Goal: Task Accomplishment & Management: Manage account settings

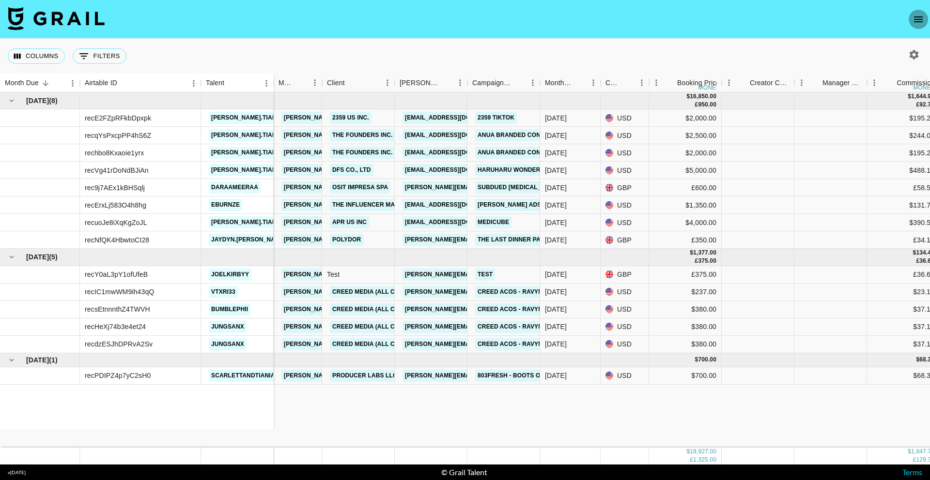
click at [914, 20] on icon "open drawer" at bounding box center [918, 20] width 12 height 12
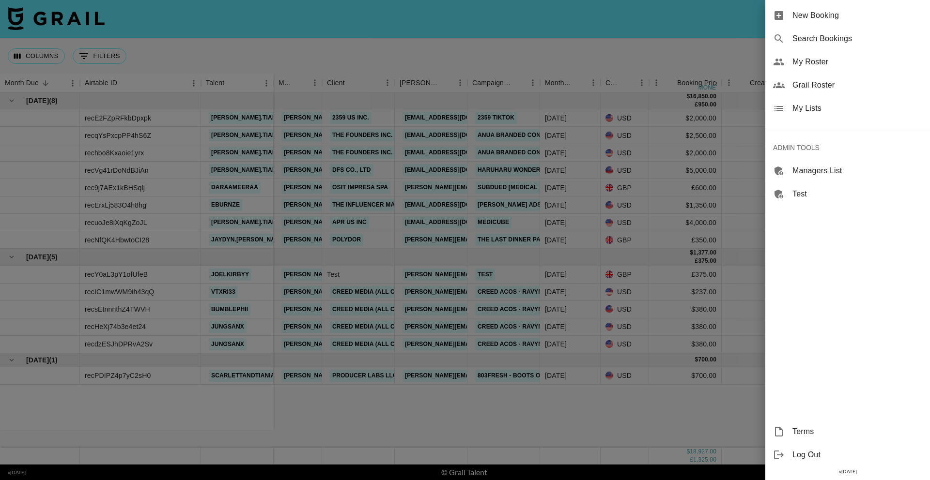
click at [823, 85] on span "Grail Roster" at bounding box center [857, 85] width 130 height 12
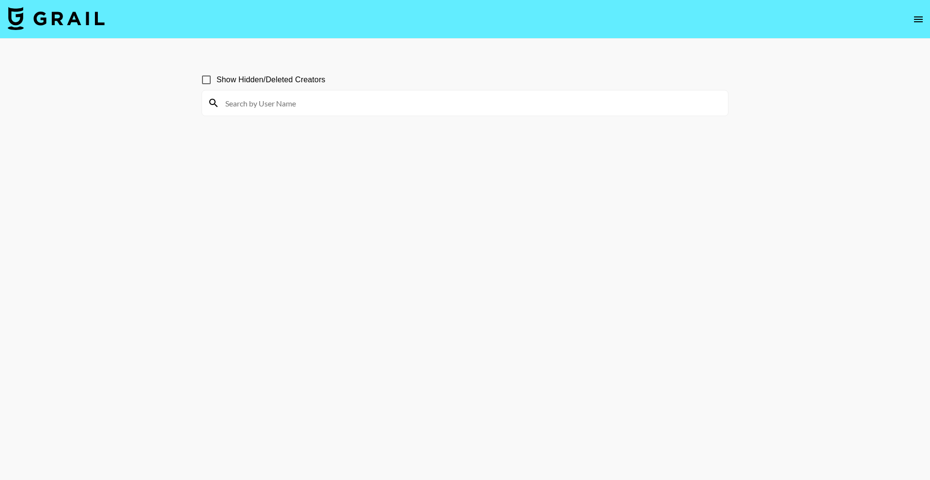
click at [359, 106] on input at bounding box center [470, 102] width 503 height 15
type input "[PERSON_NAME]"
click at [124, 114] on main "Show Hidden/Deleted Creators jada" at bounding box center [465, 263] width 930 height 449
click at [231, 102] on input "[PERSON_NAME]" at bounding box center [470, 102] width 503 height 15
click at [238, 103] on input "[PERSON_NAME]" at bounding box center [470, 102] width 503 height 15
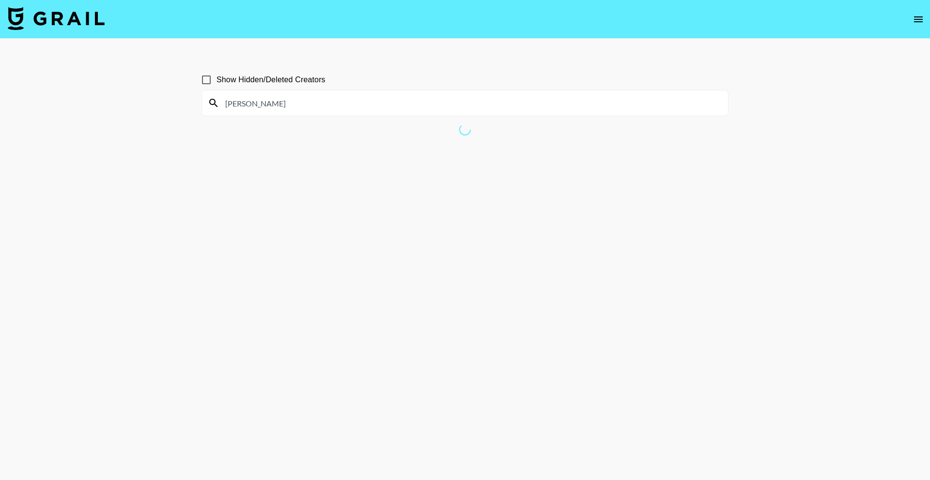
click at [209, 80] on input "Show Hidden/Deleted Creators" at bounding box center [206, 80] width 20 height 20
click at [272, 100] on input "[PERSON_NAME]" at bounding box center [470, 102] width 503 height 15
click at [203, 80] on input "Show Hidden/Deleted Creators" at bounding box center [206, 80] width 20 height 20
click at [208, 80] on input "Show Hidden/Deleted Creators" at bounding box center [206, 80] width 20 height 20
checkbox input "true"
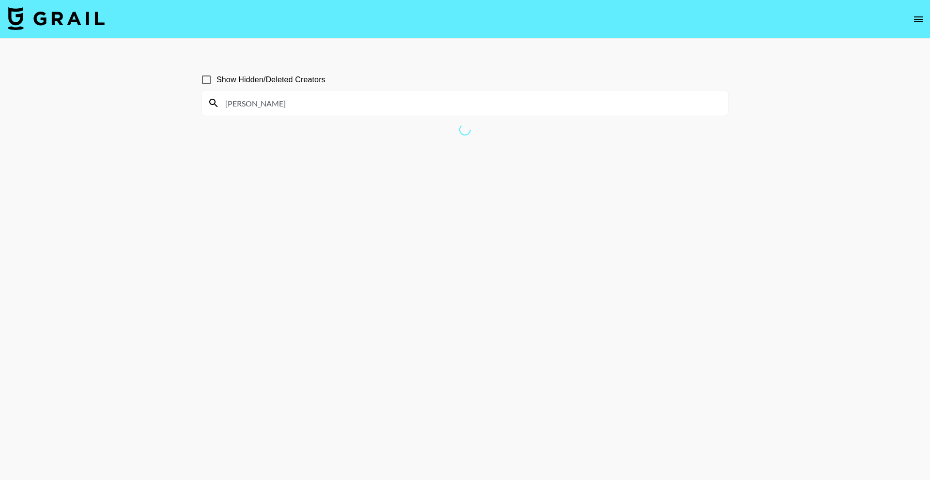
click at [265, 100] on input "[PERSON_NAME]" at bounding box center [470, 102] width 503 height 15
click at [912, 25] on icon "open drawer" at bounding box center [918, 20] width 12 height 12
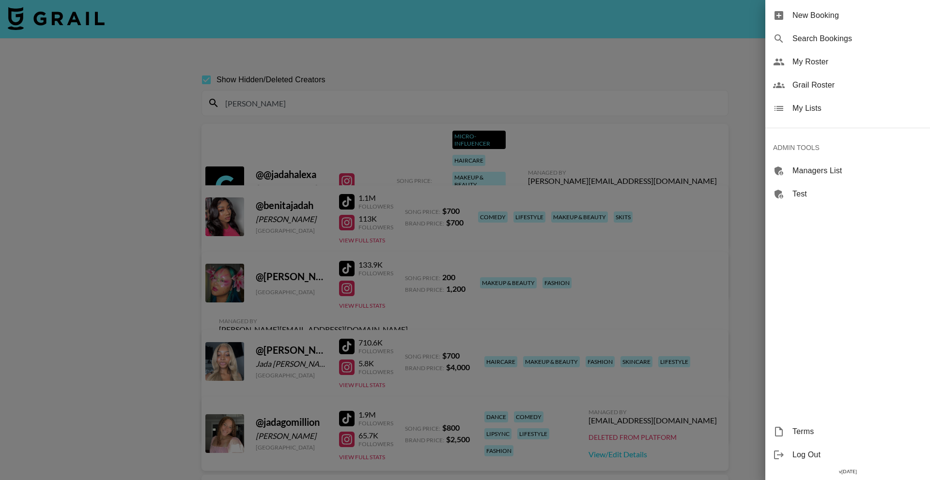
type input "[PERSON_NAME]."
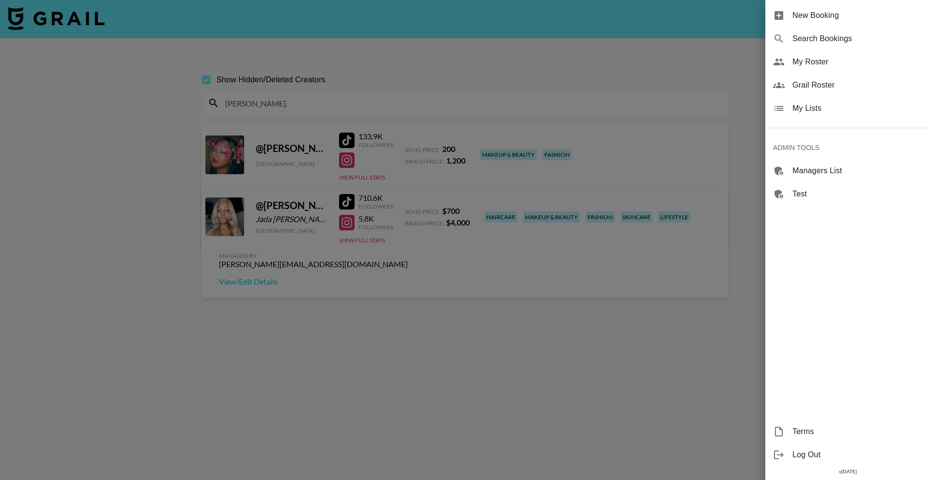
click at [553, 59] on div at bounding box center [465, 240] width 930 height 480
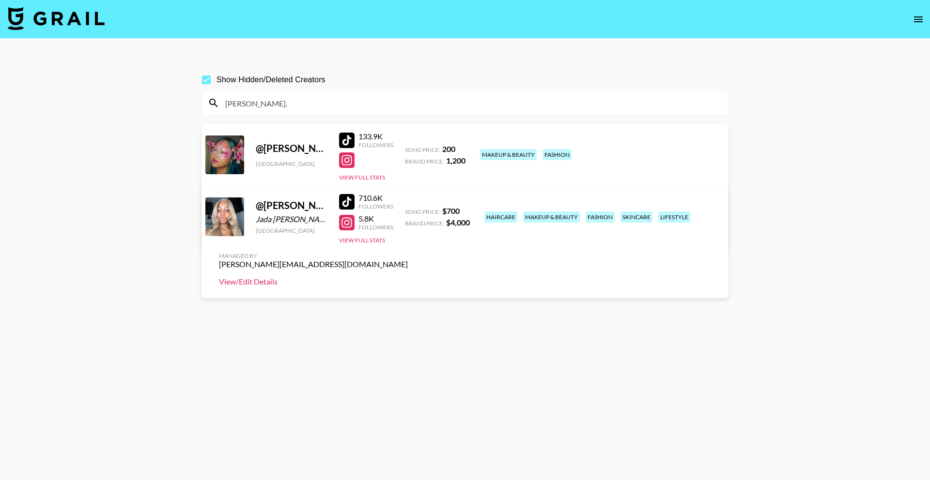
click at [408, 277] on link "View/Edit Details" at bounding box center [313, 282] width 189 height 10
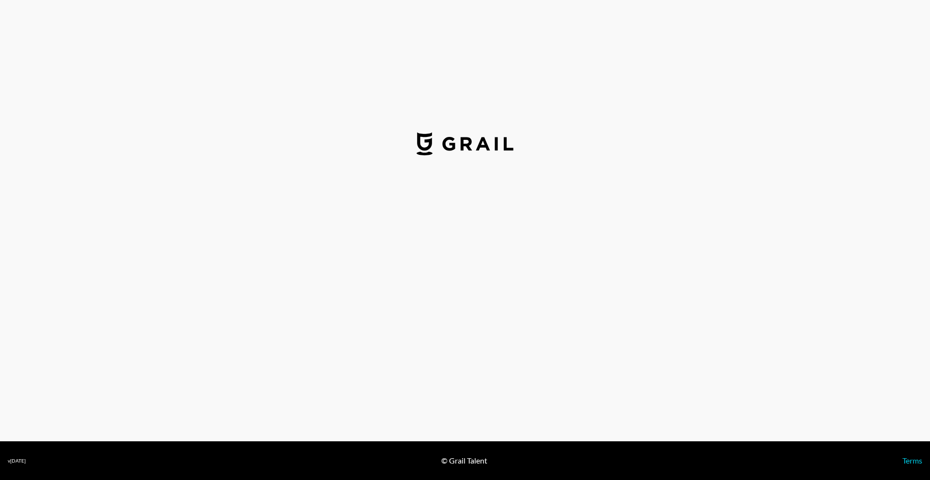
select select "USD"
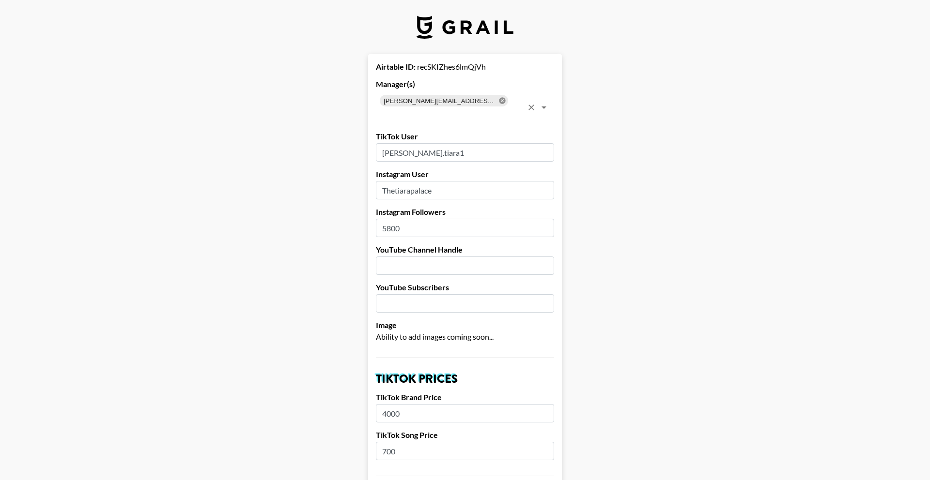
click at [499, 102] on icon at bounding box center [502, 100] width 6 height 6
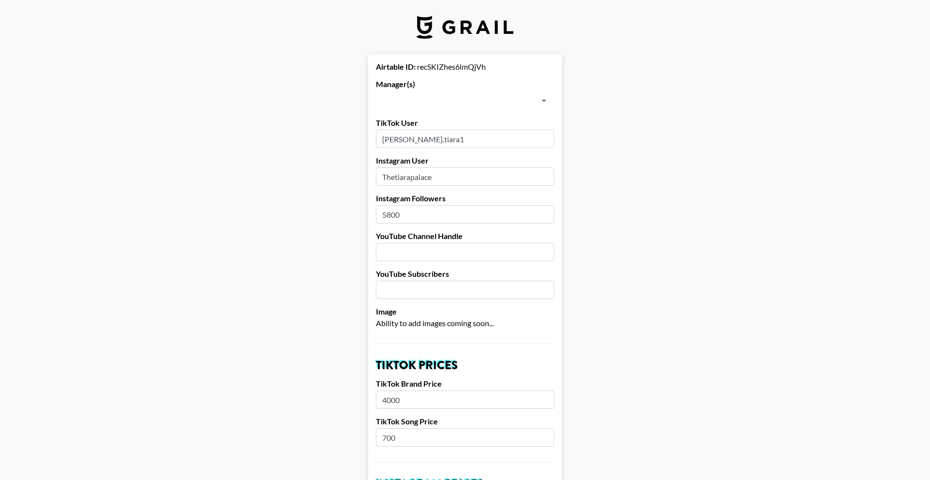
click at [440, 101] on input "text" at bounding box center [457, 101] width 156 height 14
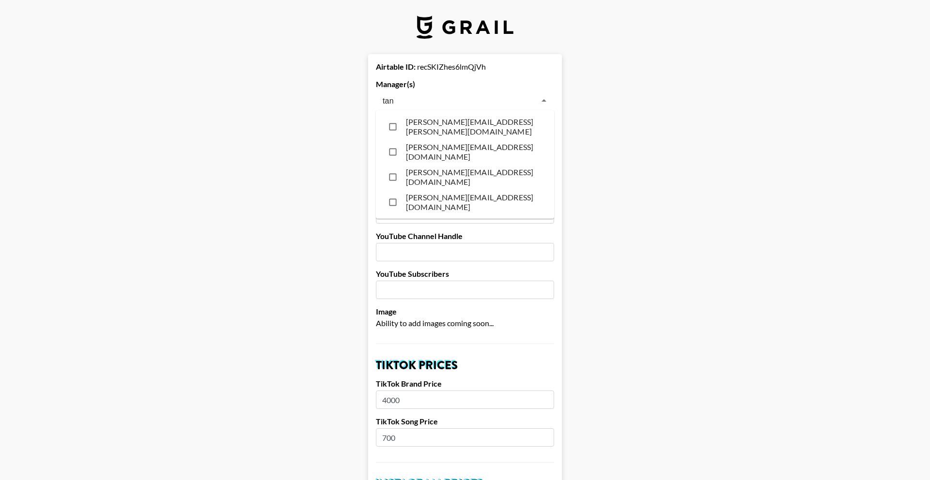
type input "tanc"
click at [484, 150] on li "tancredi@grail-talent.com" at bounding box center [465, 151] width 178 height 25
checkbox input "true"
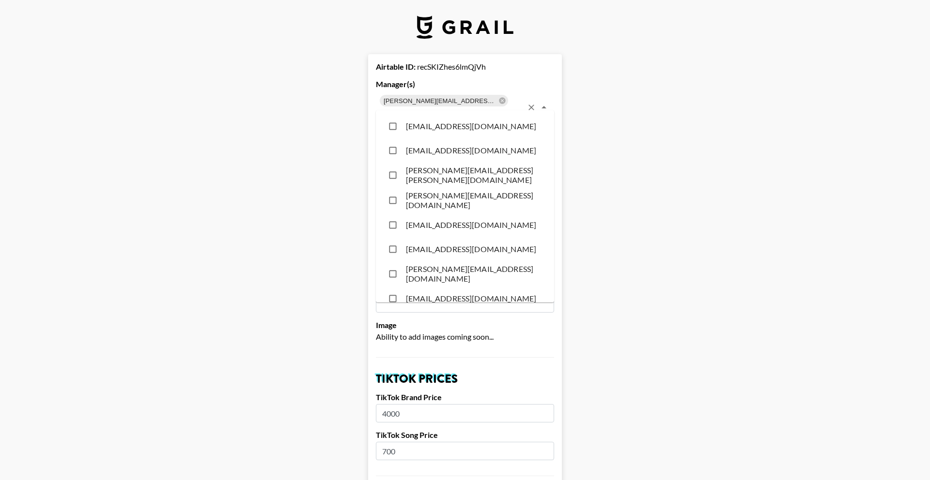
scroll to position [8045, 0]
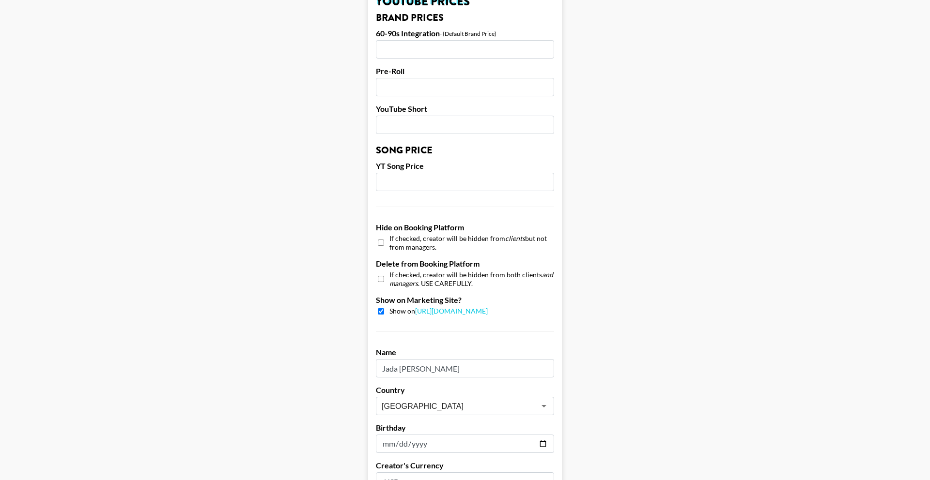
scroll to position [833, 0]
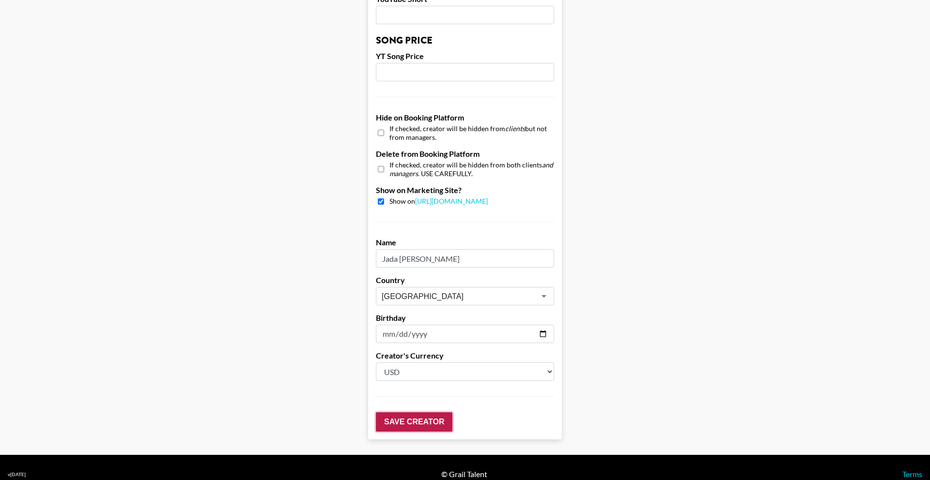
click at [426, 413] on input "Save Creator" at bounding box center [414, 422] width 77 height 19
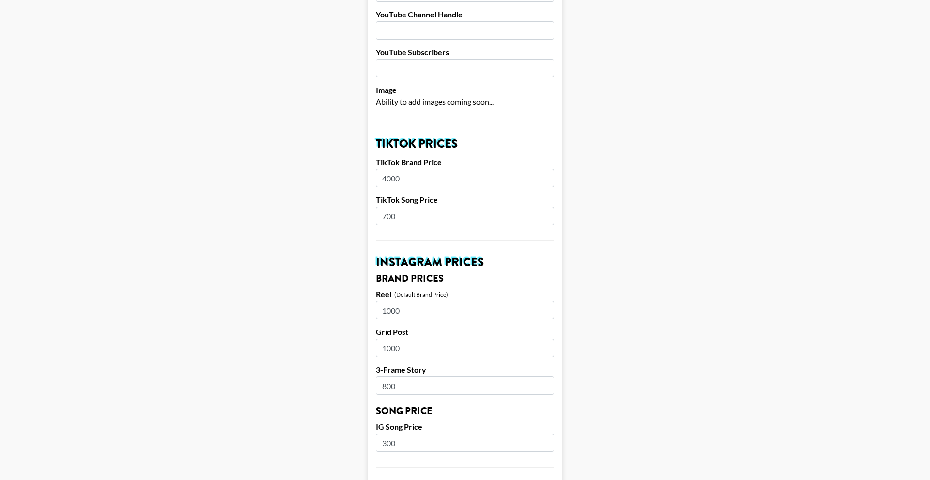
scroll to position [0, 0]
